Goal: Information Seeking & Learning: Understand process/instructions

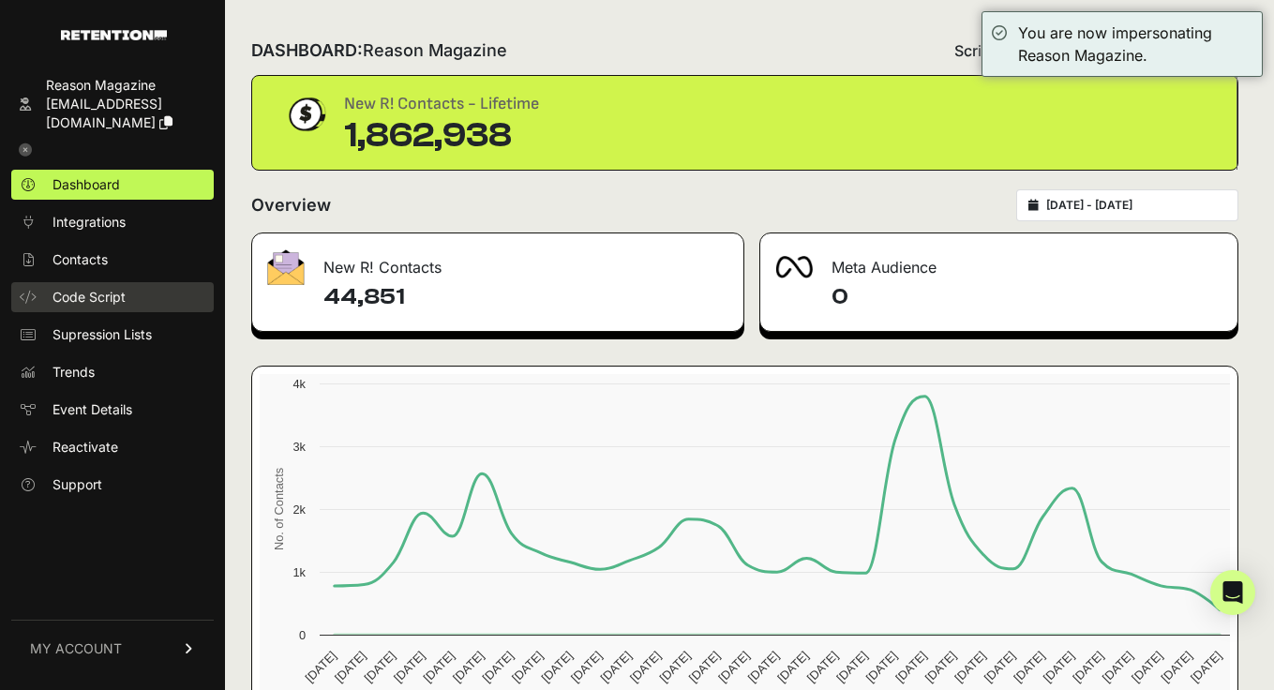
click at [92, 292] on span "Code Script" at bounding box center [88, 297] width 73 height 19
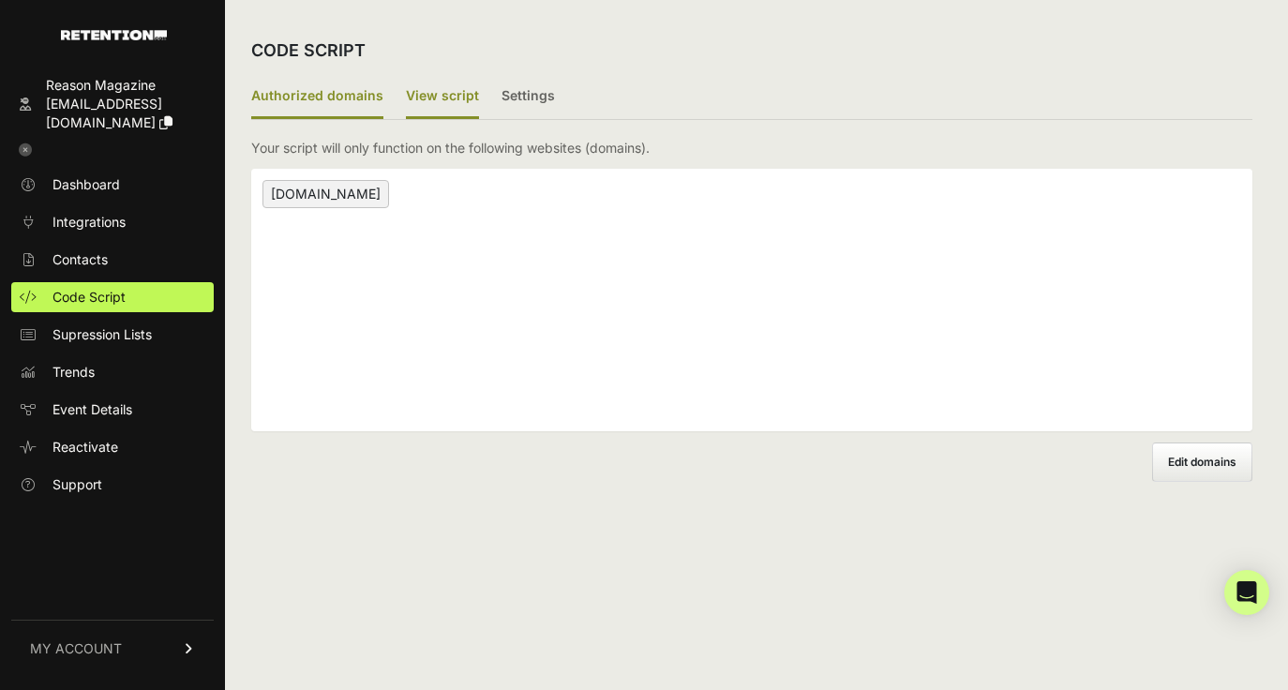
click at [436, 93] on label "View script" at bounding box center [442, 97] width 73 height 44
click at [0, 0] on input "View script" at bounding box center [0, 0] width 0 height 0
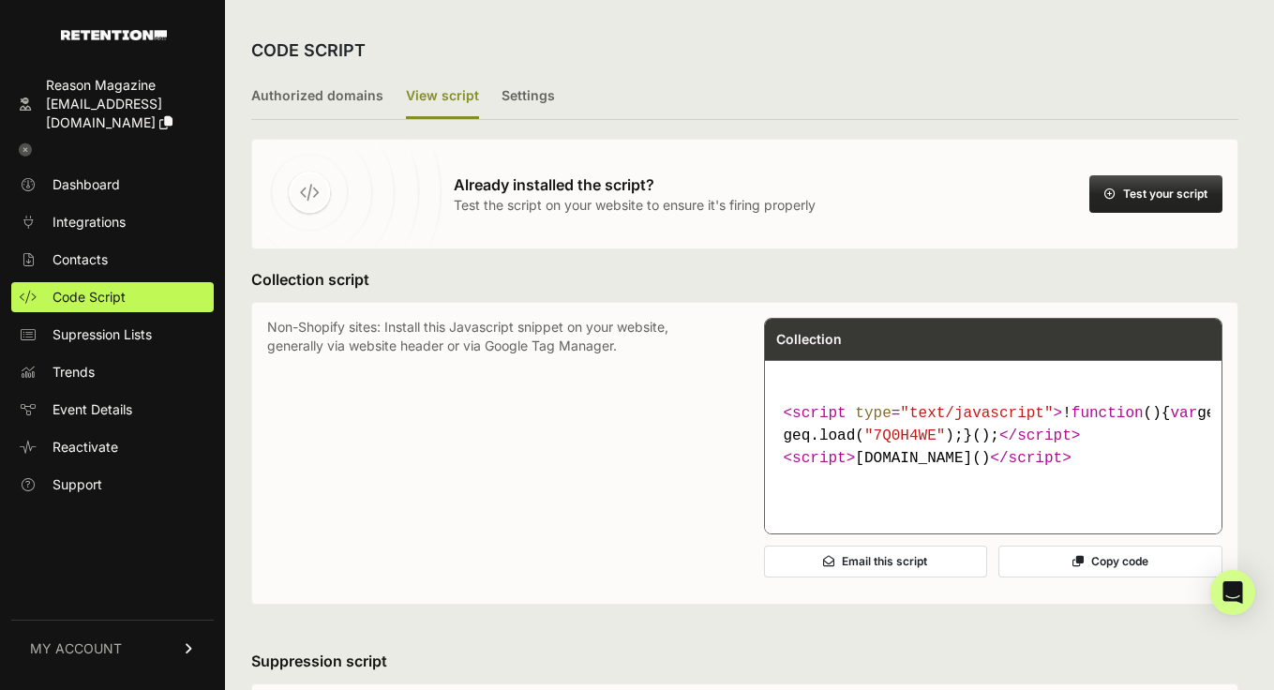
click at [561, 90] on ul "Authorized domains View script Settings" at bounding box center [744, 97] width 987 height 45
click at [536, 89] on label "Settings" at bounding box center [527, 97] width 53 height 44
click at [0, 0] on input "Settings" at bounding box center [0, 0] width 0 height 0
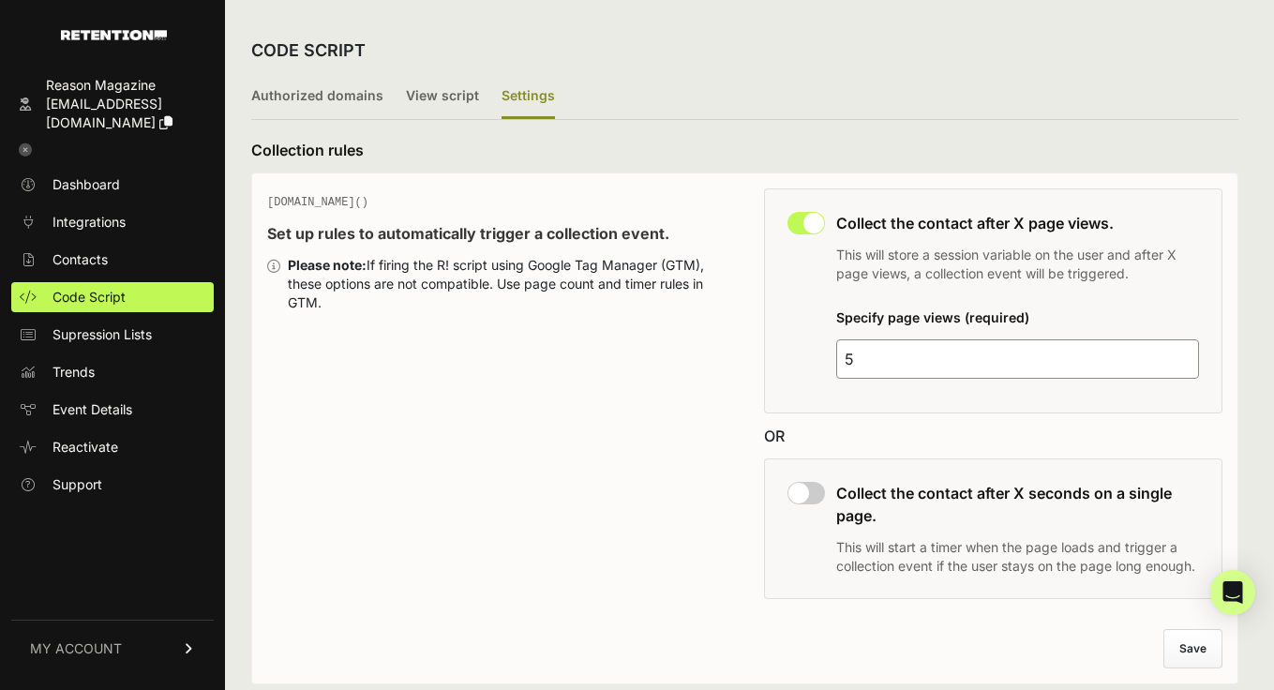
click at [821, 87] on ul "Authorized domains View script Settings" at bounding box center [744, 97] width 987 height 45
